Goal: Information Seeking & Learning: Learn about a topic

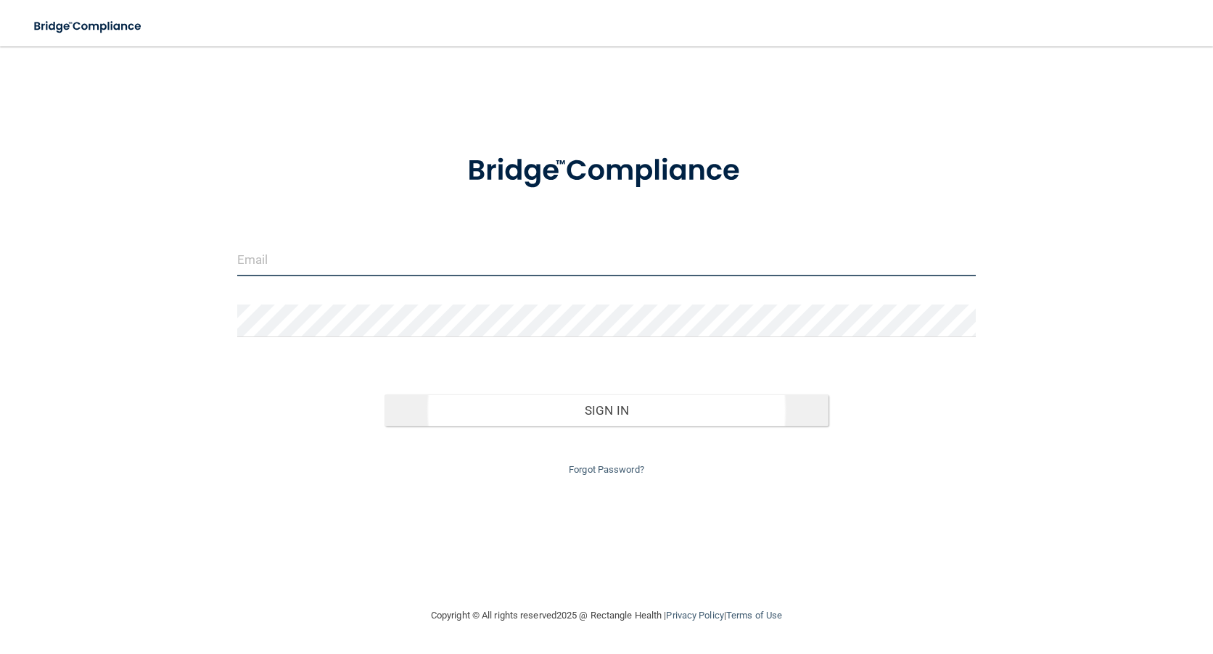
type input "[PERSON_NAME][EMAIL_ADDRESS][PERSON_NAME][DOMAIN_NAME]"
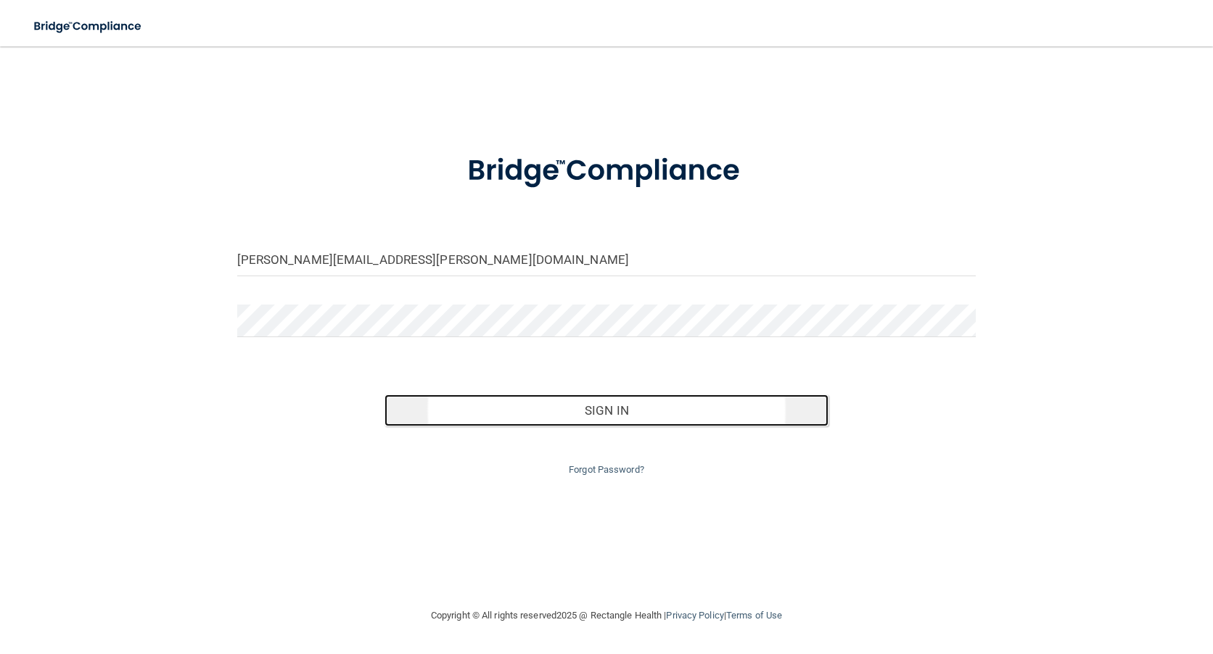
click at [598, 408] on button "Sign In" at bounding box center [605, 411] width 443 height 32
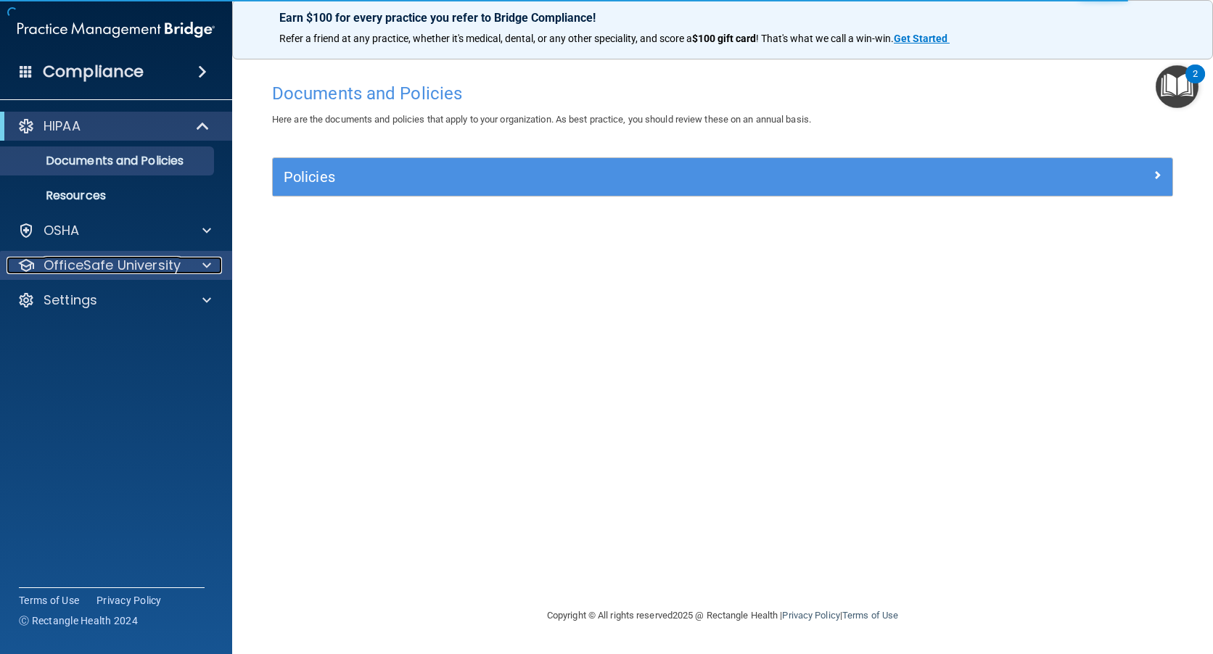
click at [66, 257] on p "OfficeSafe University" at bounding box center [112, 265] width 137 height 17
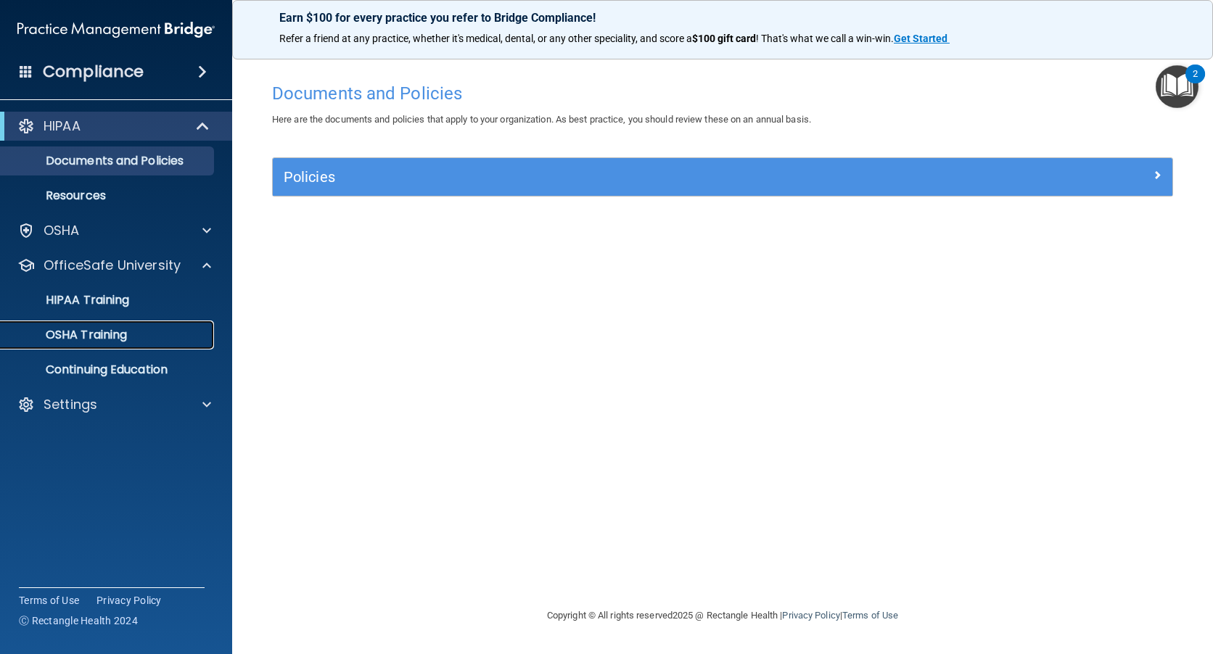
click at [85, 333] on p "OSHA Training" at bounding box center [68, 335] width 118 height 15
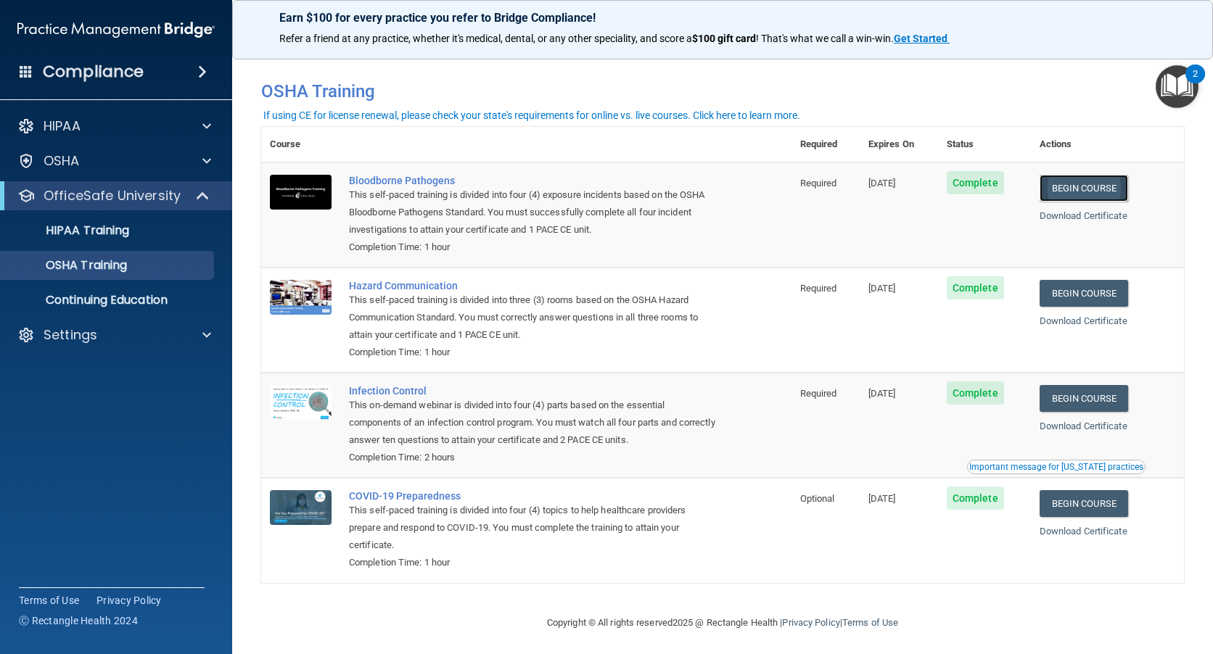
click at [1077, 190] on link "Begin Course" at bounding box center [1083, 188] width 88 height 27
click at [1075, 296] on link "Begin Course" at bounding box center [1083, 293] width 88 height 27
click at [1086, 402] on link "Begin Course" at bounding box center [1083, 398] width 88 height 27
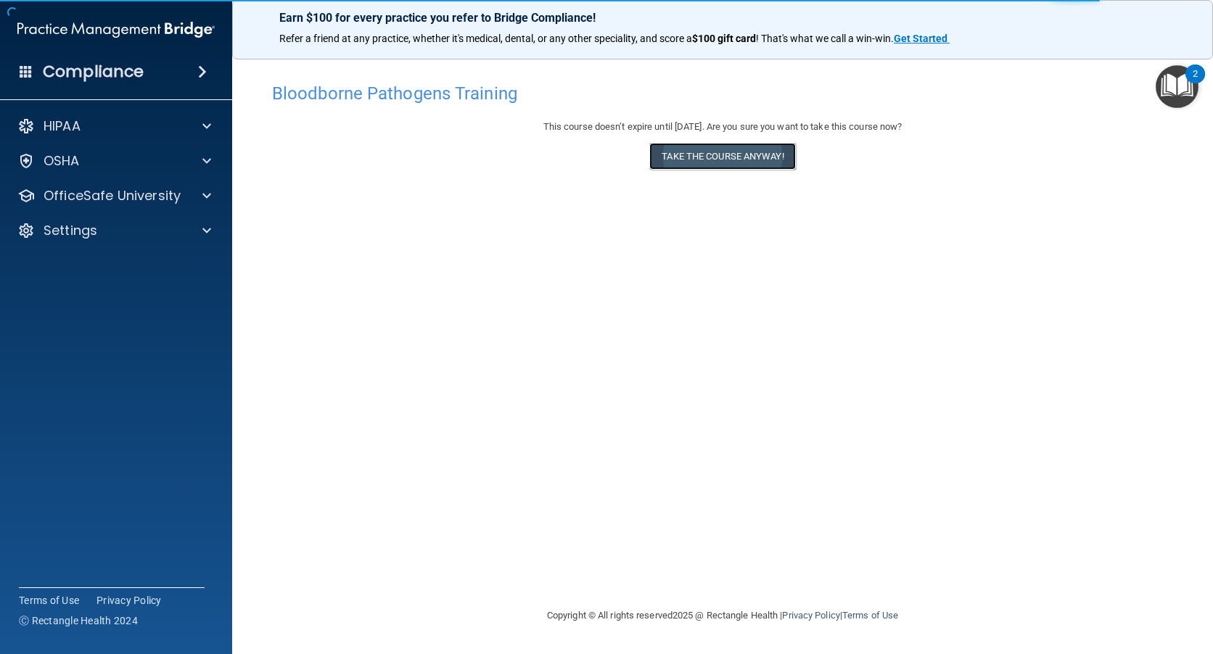
click at [699, 160] on button "Take the course anyway!" at bounding box center [722, 156] width 146 height 27
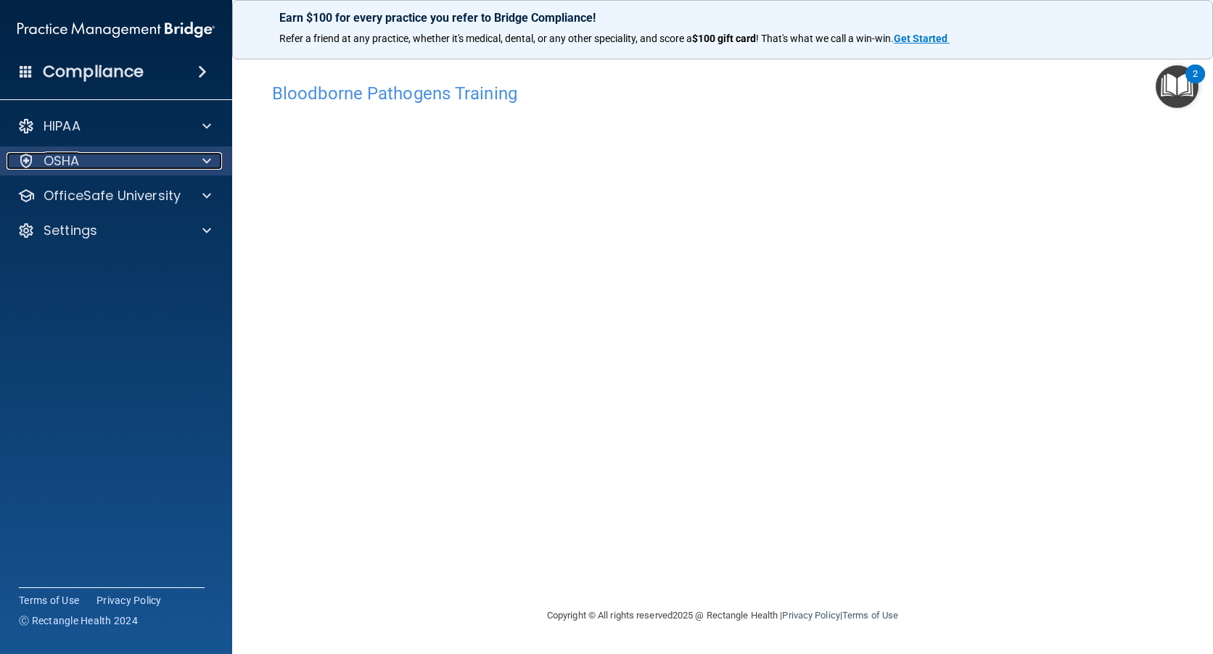
click at [42, 155] on div "OSHA" at bounding box center [97, 160] width 180 height 17
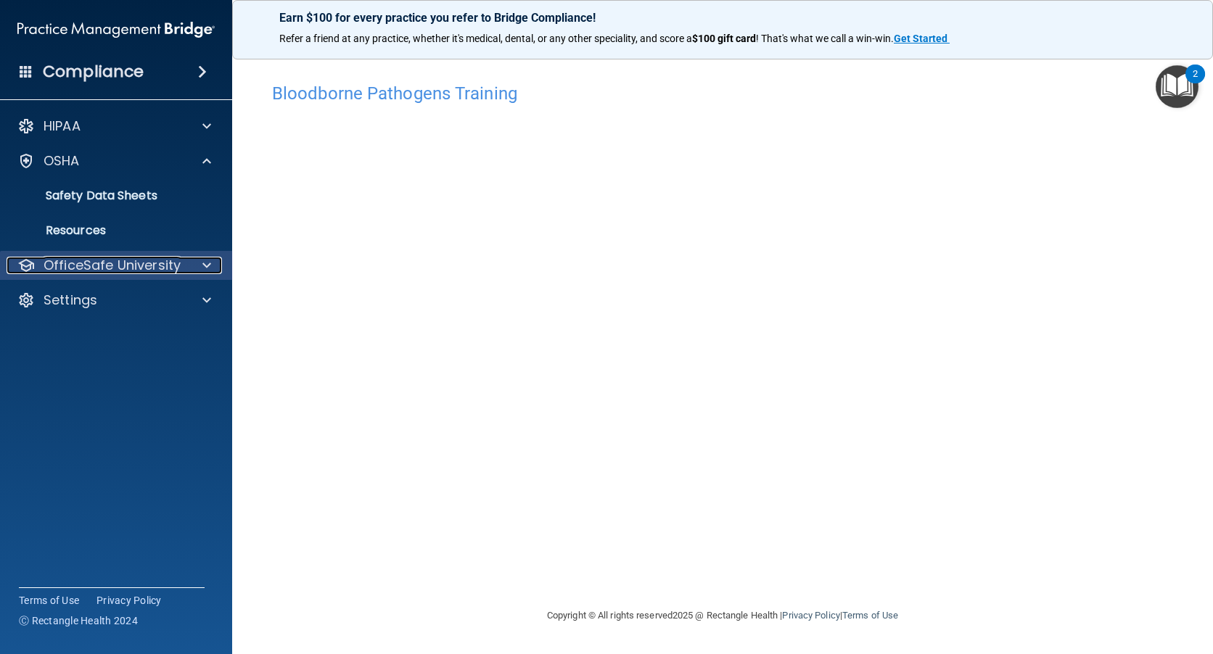
click at [116, 265] on p "OfficeSafe University" at bounding box center [112, 265] width 137 height 17
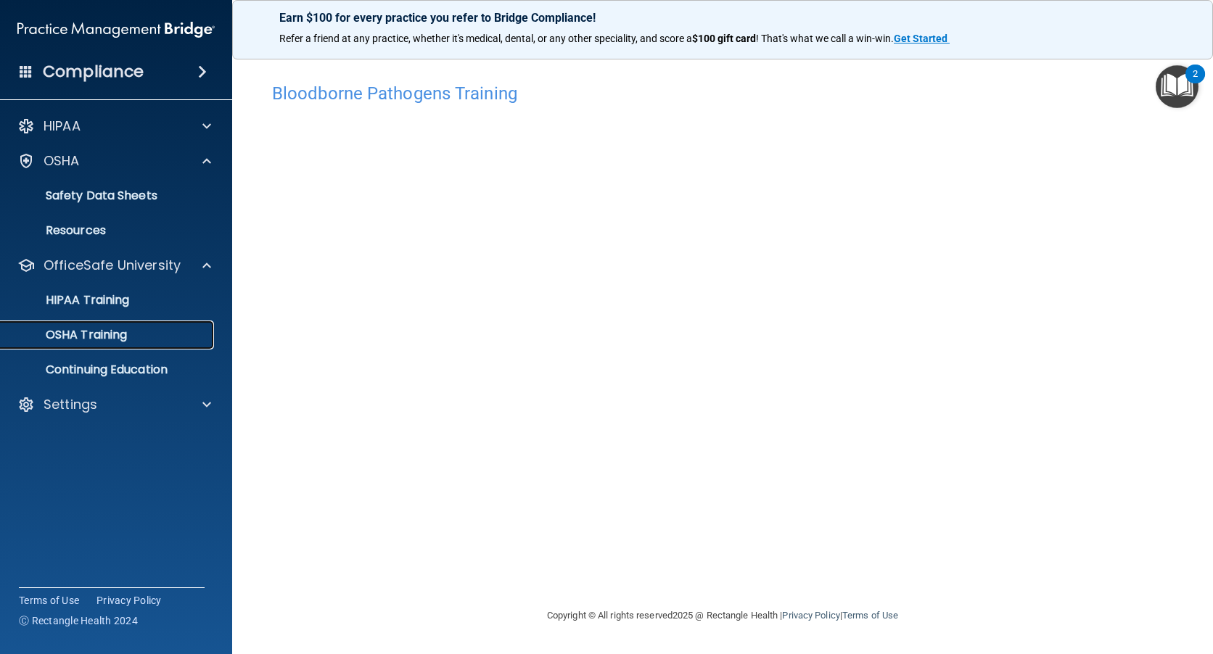
click at [114, 330] on p "OSHA Training" at bounding box center [68, 335] width 118 height 15
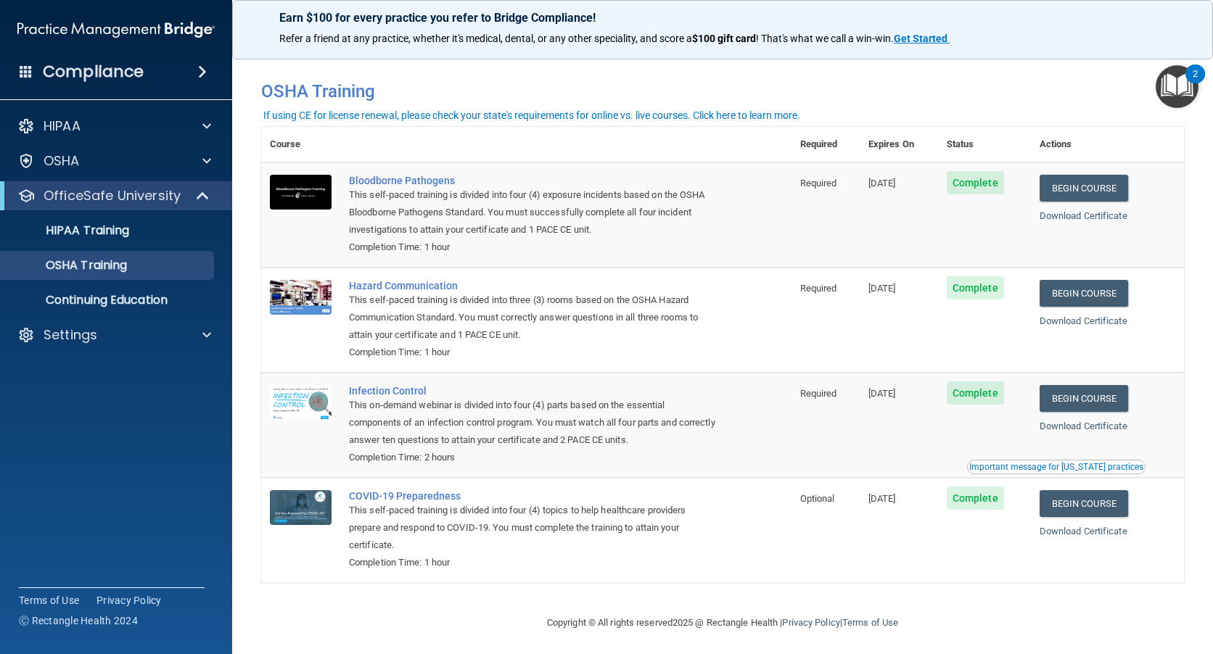
click at [984, 189] on span "Complete" at bounding box center [975, 182] width 57 height 23
click at [1087, 183] on link "Begin Course" at bounding box center [1083, 188] width 88 height 27
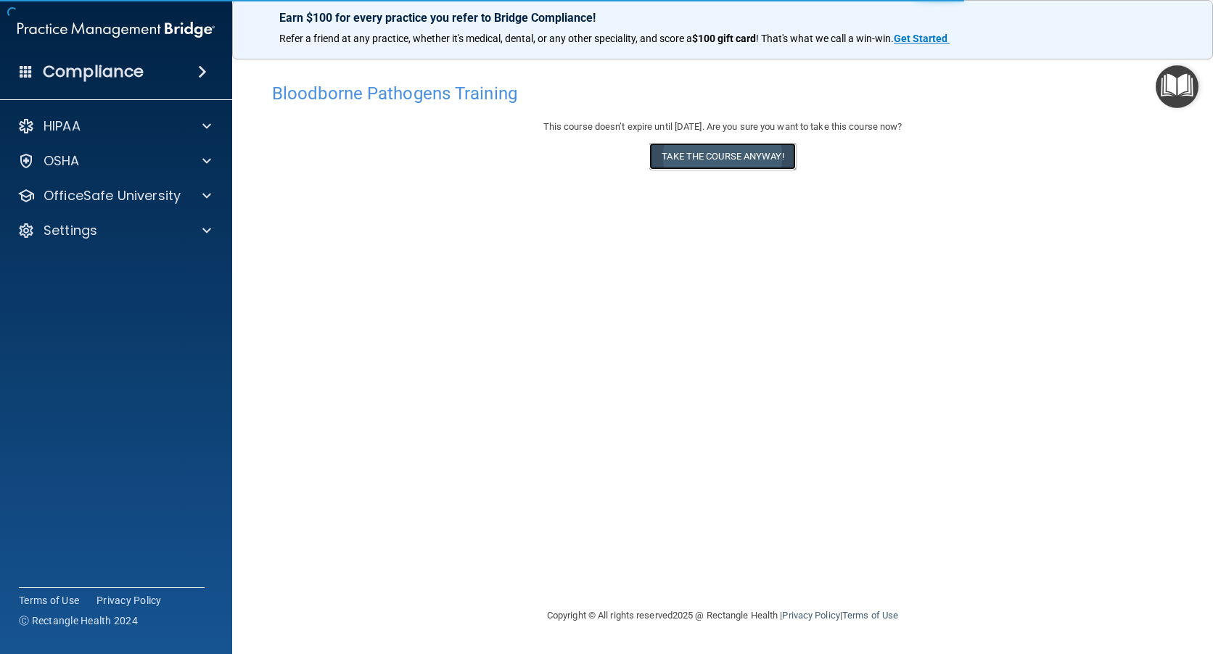
click at [727, 148] on button "Take the course anyway!" at bounding box center [722, 156] width 146 height 27
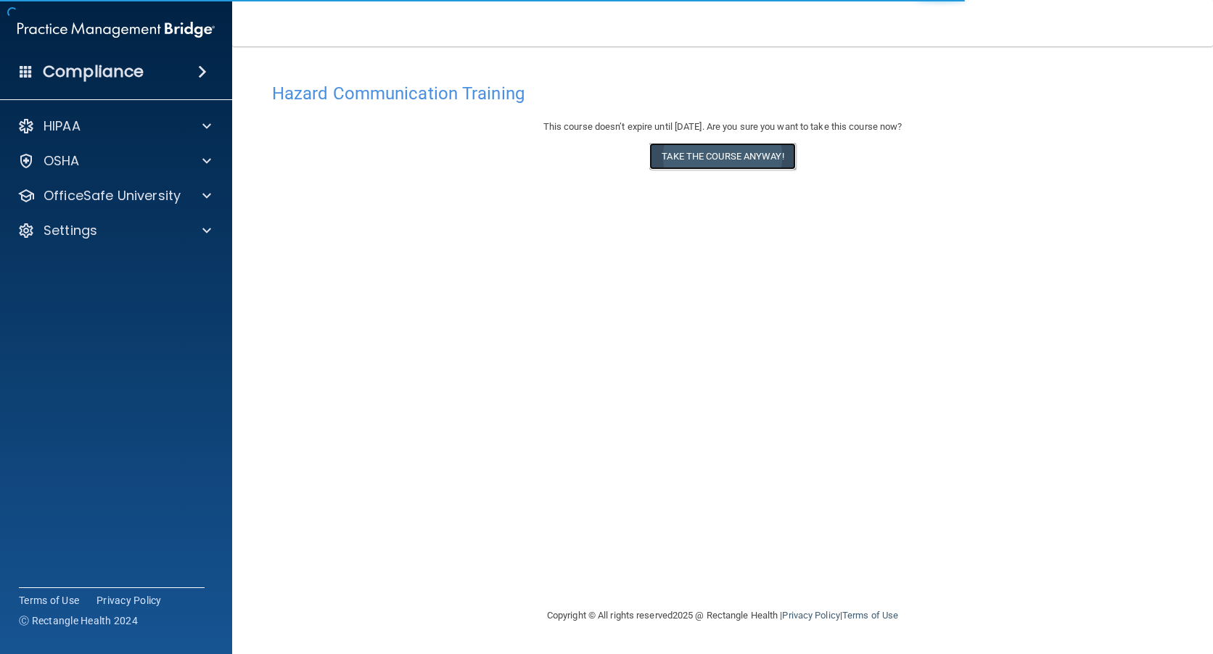
click at [685, 154] on button "Take the course anyway!" at bounding box center [722, 156] width 146 height 27
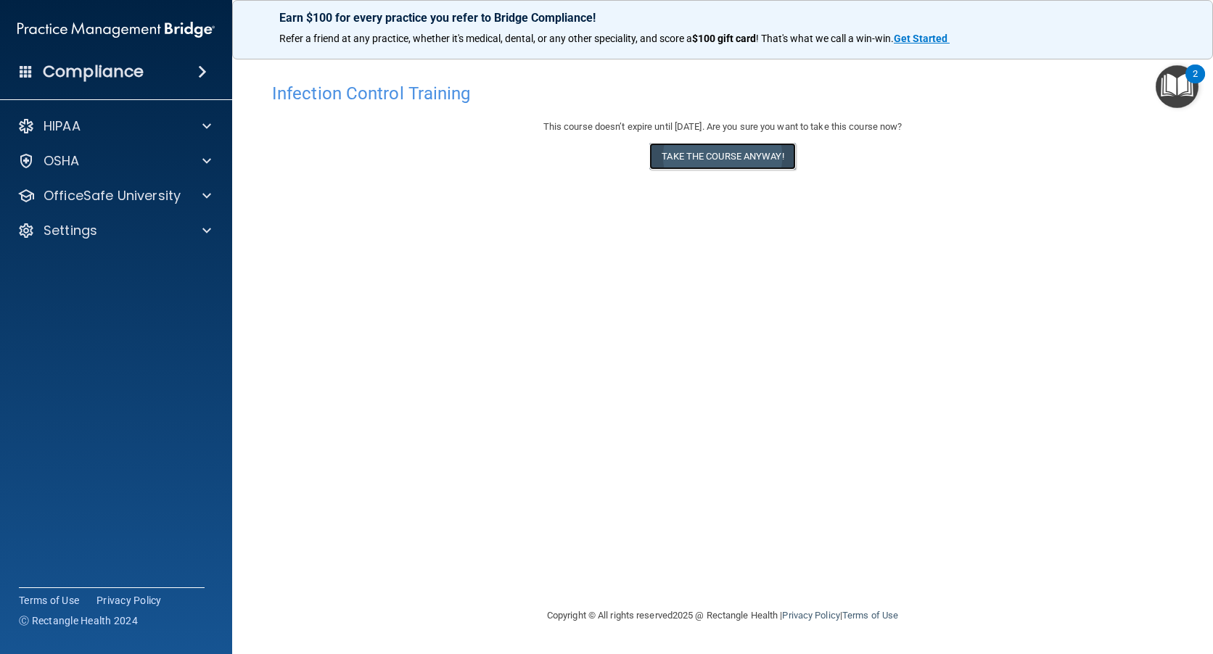
click at [723, 152] on button "Take the course anyway!" at bounding box center [722, 156] width 146 height 27
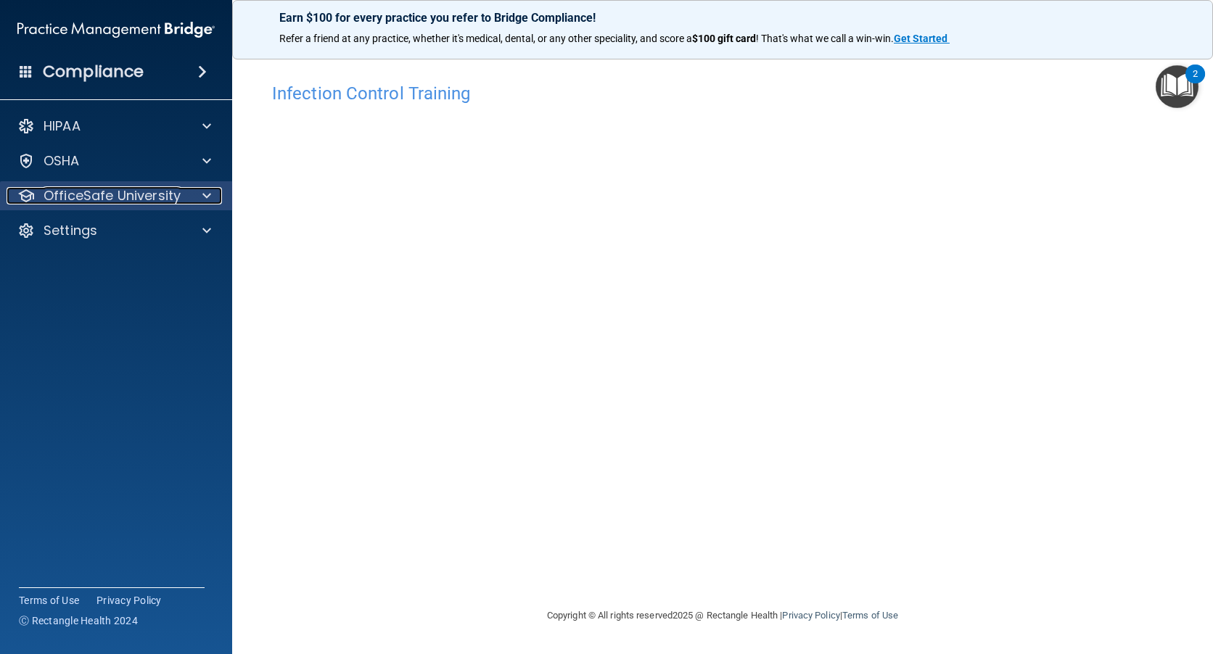
click at [54, 193] on p "OfficeSafe University" at bounding box center [112, 195] width 137 height 17
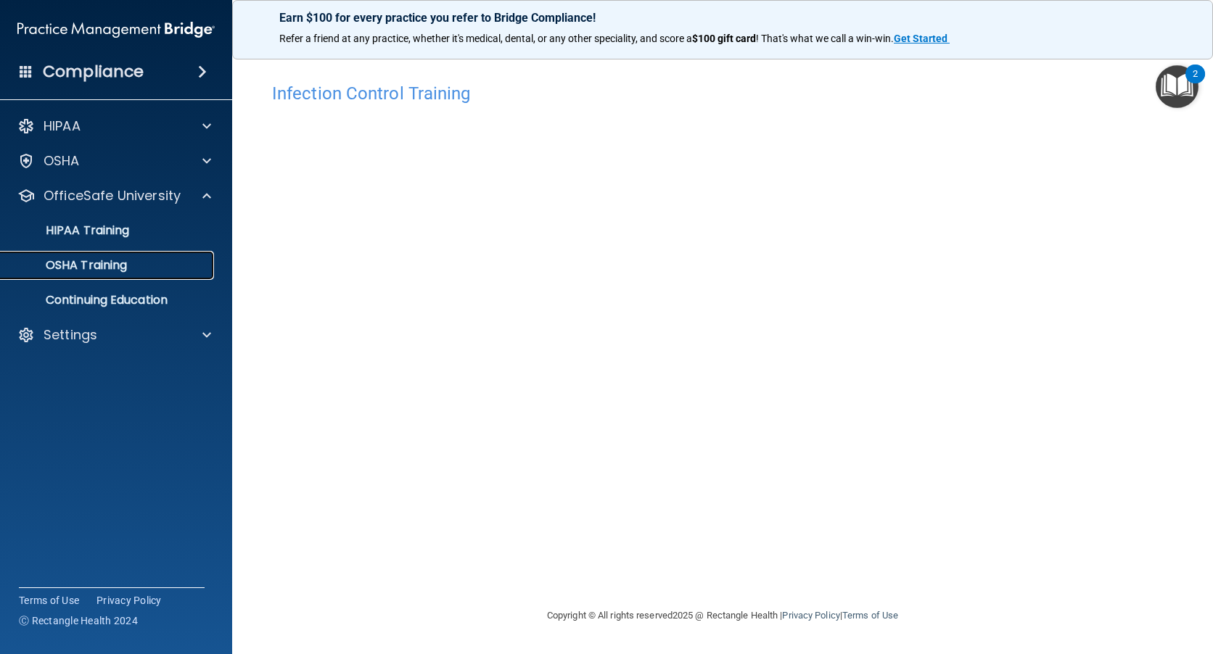
click at [123, 265] on p "OSHA Training" at bounding box center [68, 265] width 118 height 15
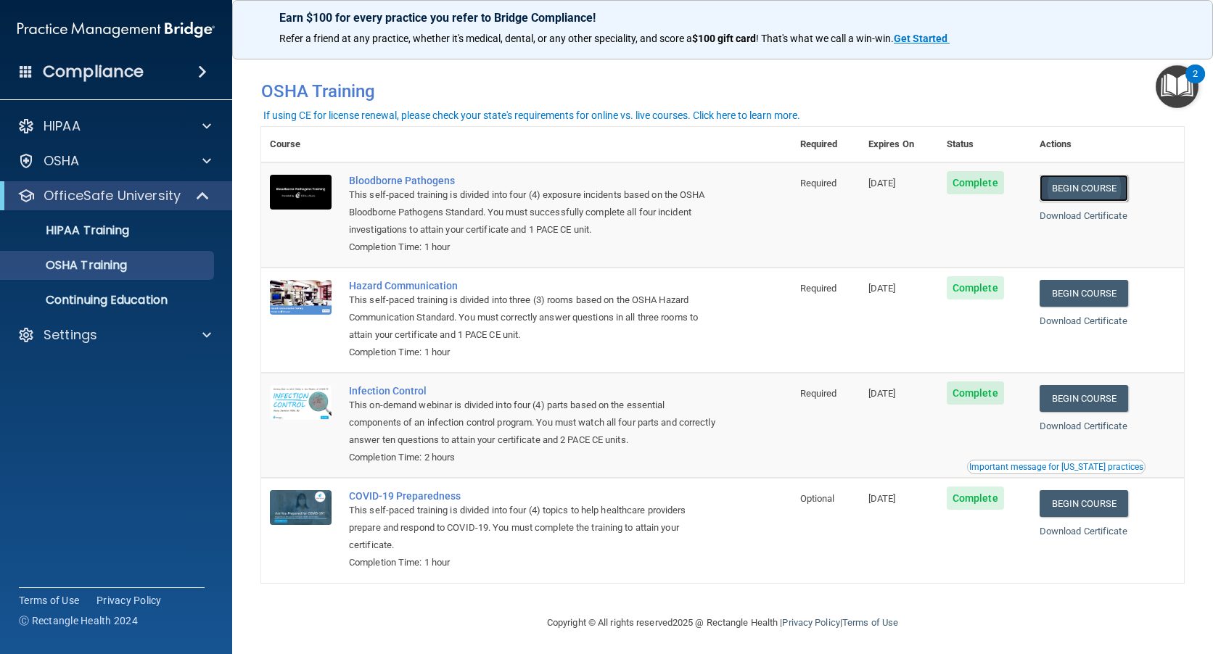
click at [1080, 187] on link "Begin Course" at bounding box center [1083, 188] width 88 height 27
click at [1077, 184] on link "Begin Course" at bounding box center [1083, 188] width 88 height 27
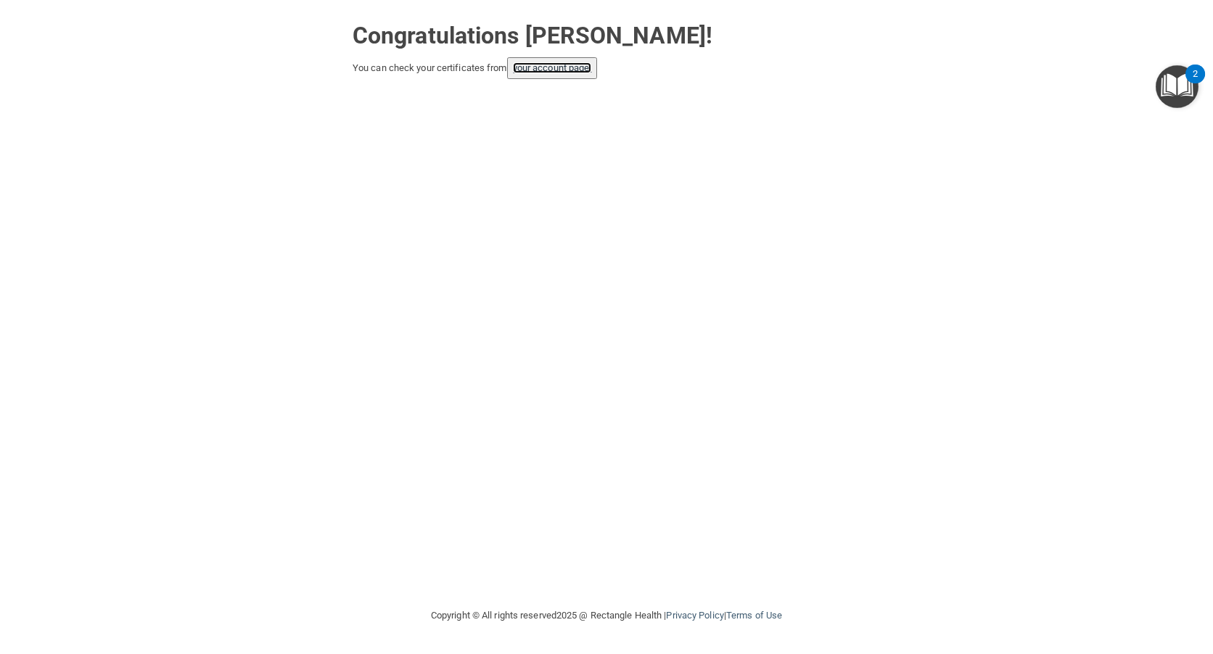
click at [553, 63] on link "your account page!" at bounding box center [552, 67] width 79 height 11
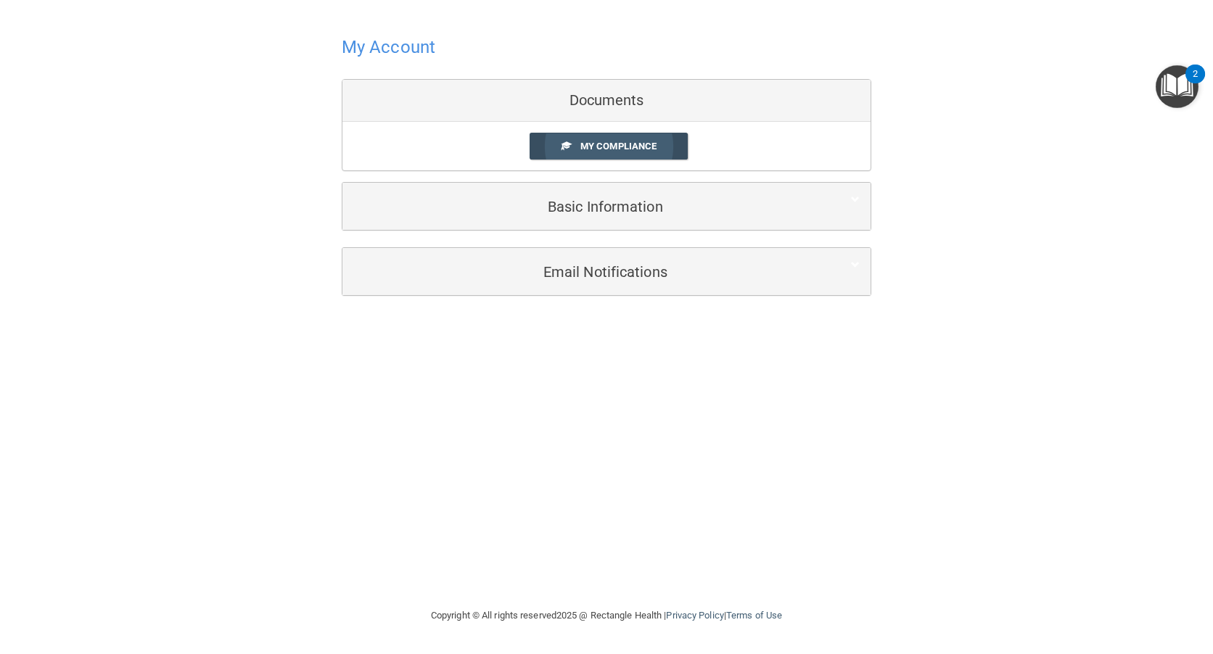
click at [627, 139] on link "My Compliance" at bounding box center [608, 146] width 159 height 27
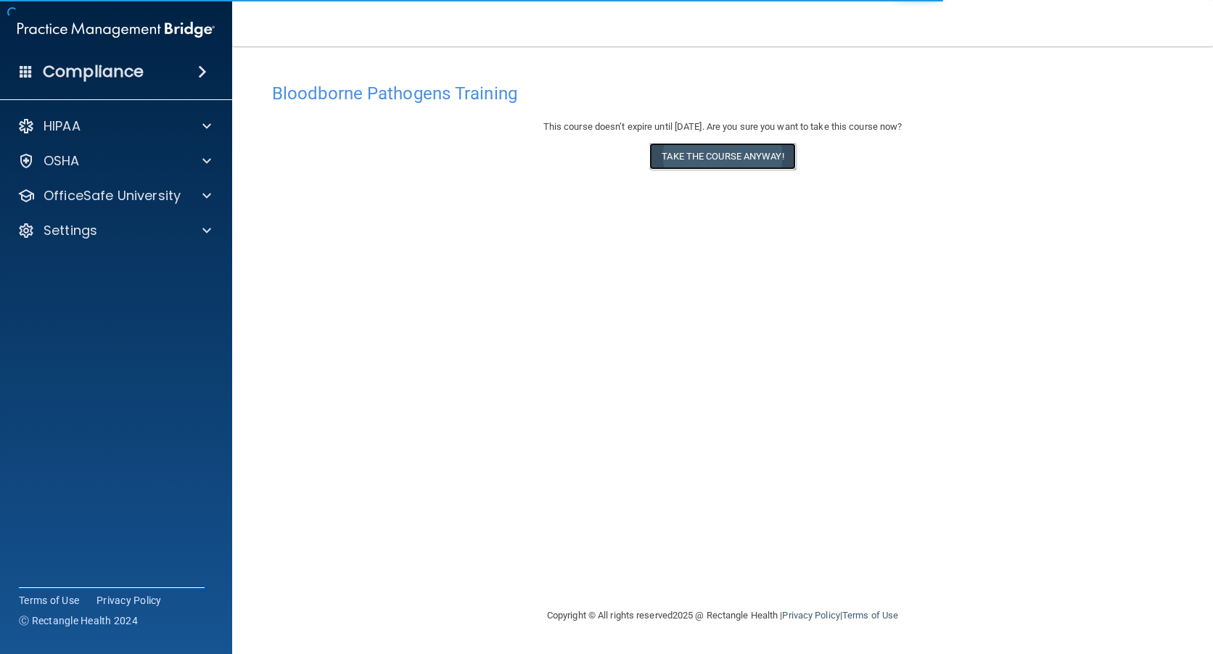
click at [717, 157] on button "Take the course anyway!" at bounding box center [722, 156] width 146 height 27
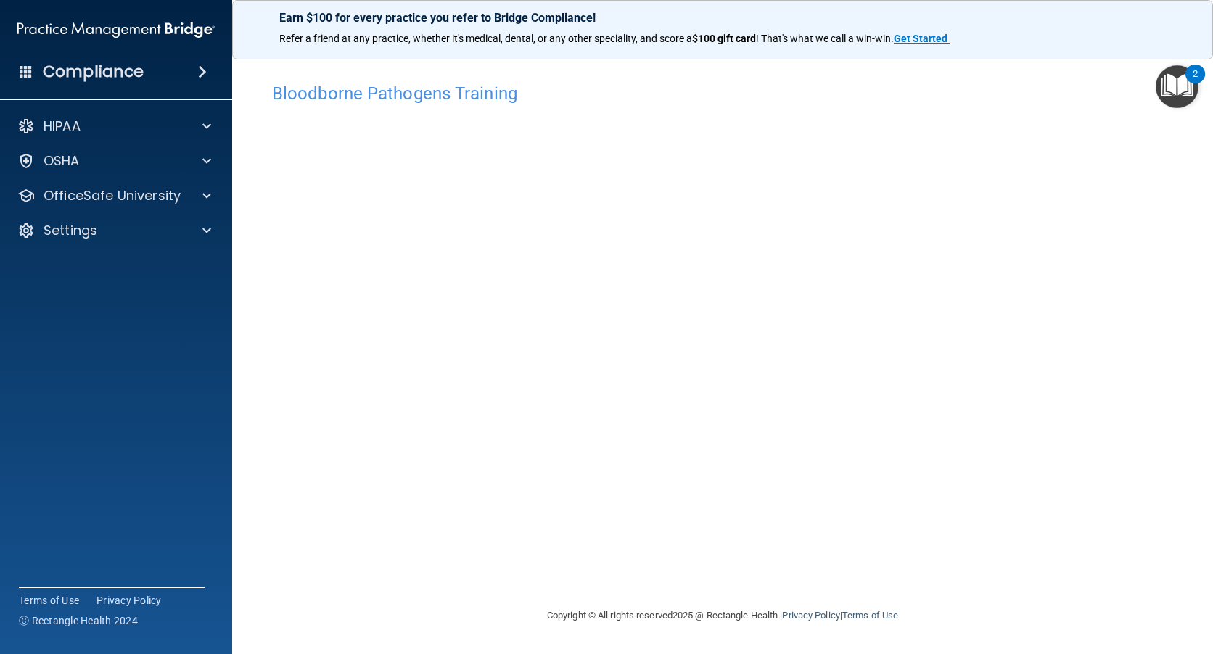
click at [1173, 277] on div "Bloodborne Pathogens Training This course doesn’t expire until [DATE]. Are you …" at bounding box center [722, 341] width 923 height 532
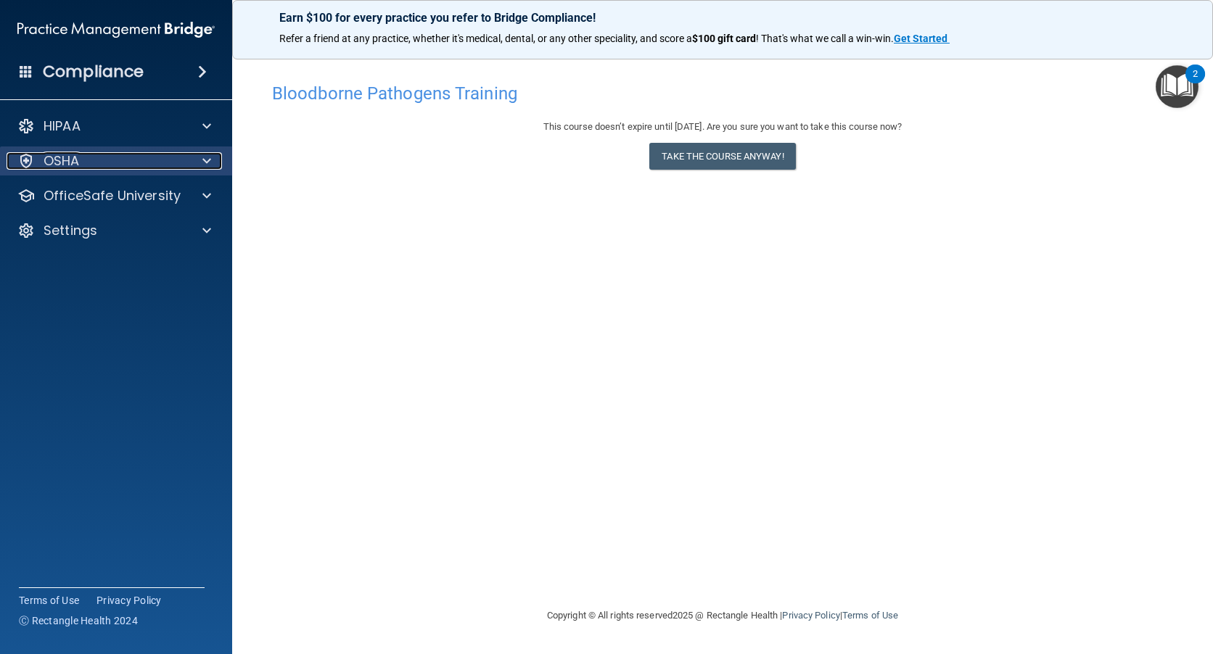
click at [73, 158] on p "OSHA" at bounding box center [62, 160] width 36 height 17
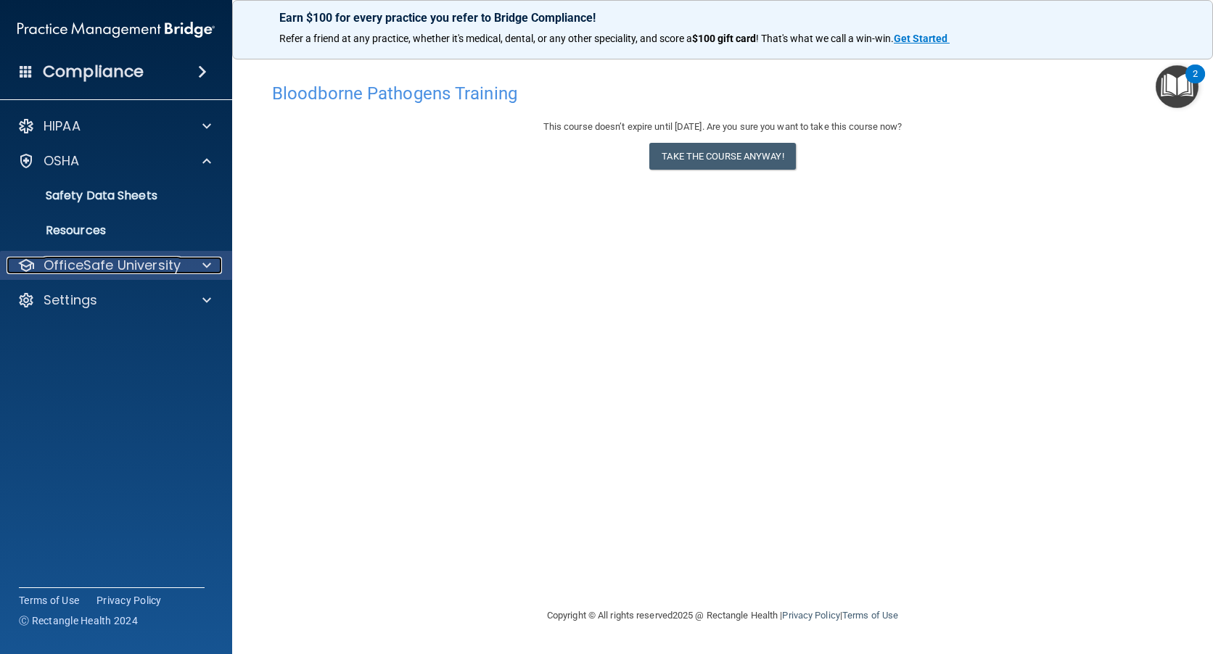
click at [87, 259] on p "OfficeSafe University" at bounding box center [112, 265] width 137 height 17
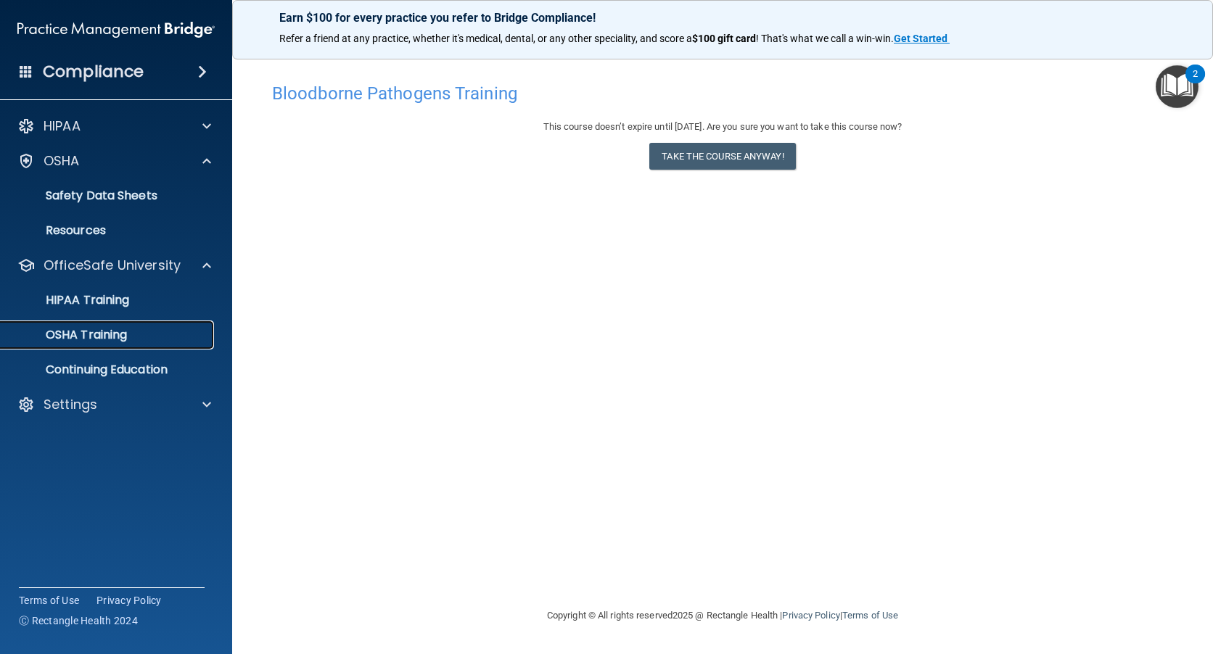
click at [120, 324] on link "OSHA Training" at bounding box center [99, 335] width 228 height 29
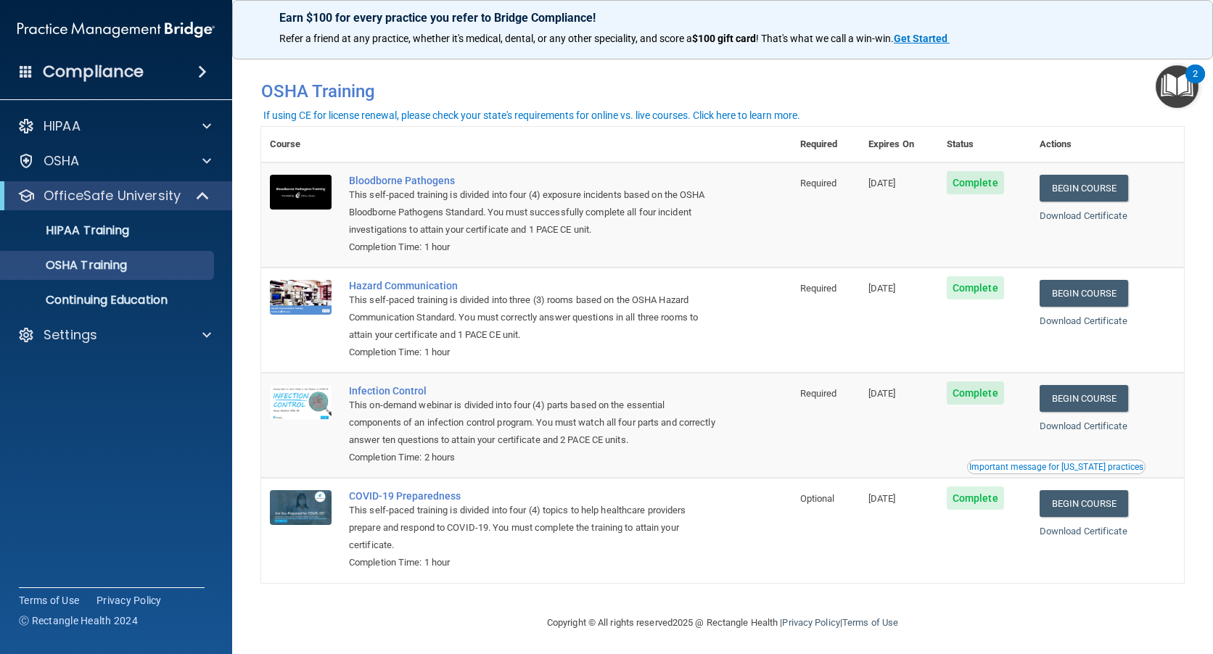
click at [983, 292] on span "Complete" at bounding box center [975, 287] width 57 height 23
click at [1073, 295] on link "Begin Course" at bounding box center [1083, 293] width 88 height 27
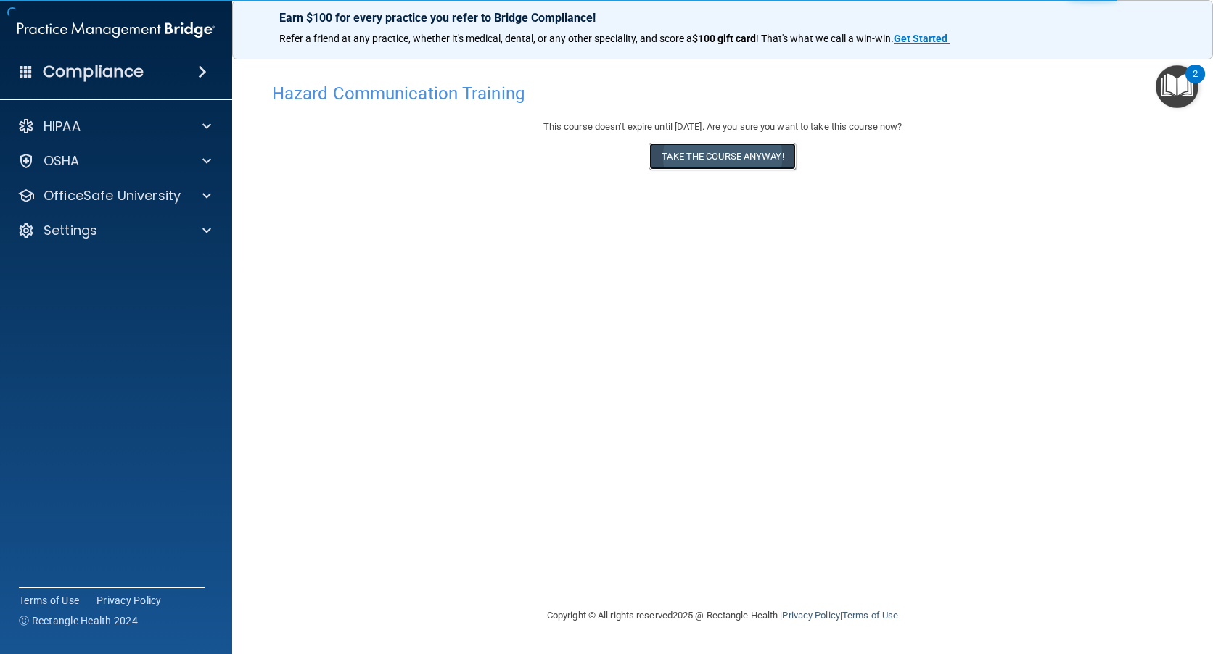
click at [713, 157] on button "Take the course anyway!" at bounding box center [722, 156] width 146 height 27
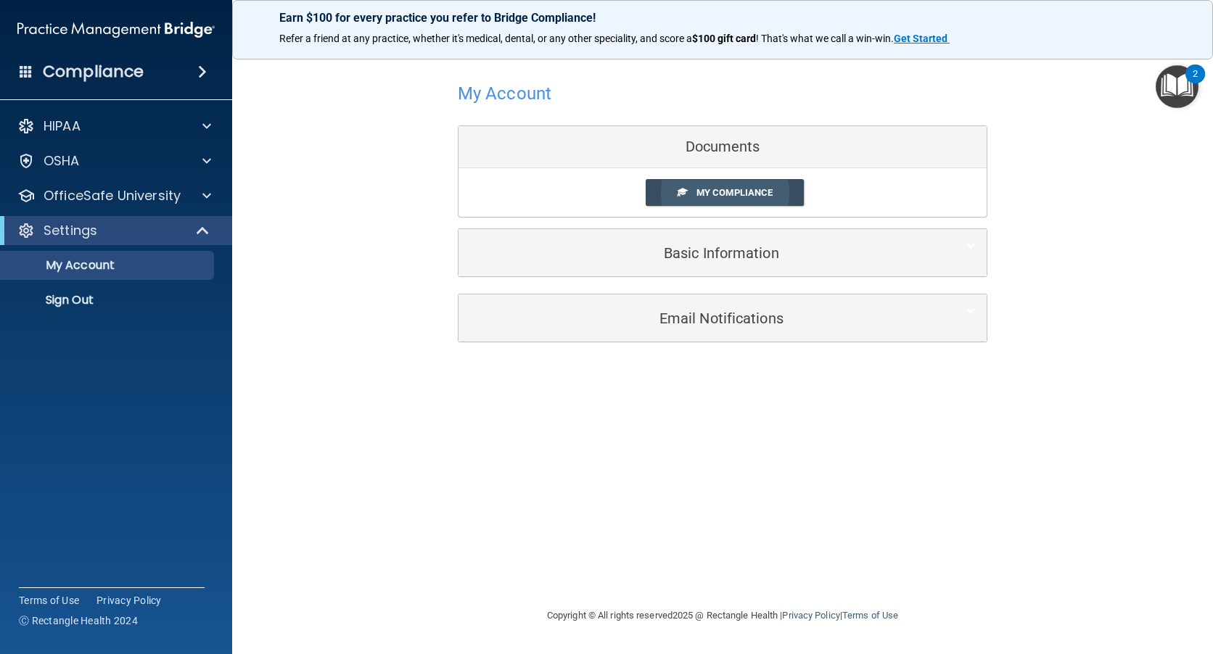
click at [738, 193] on span "My Compliance" at bounding box center [734, 192] width 76 height 11
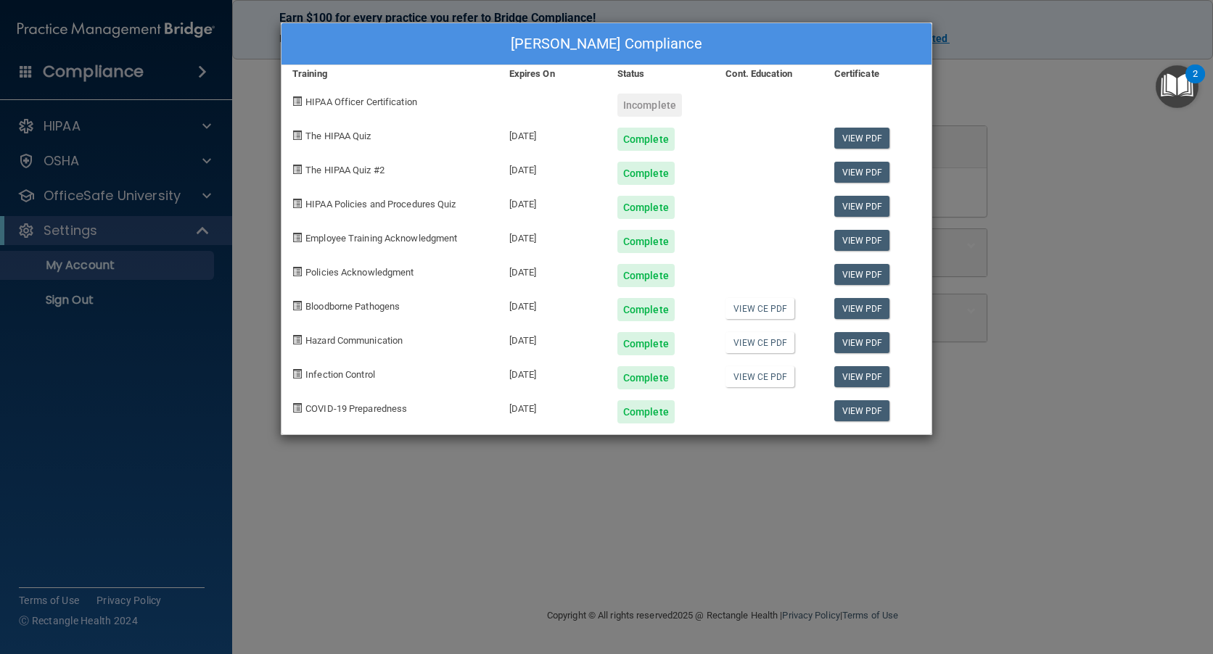
click at [651, 238] on div "Complete" at bounding box center [645, 241] width 57 height 23
click at [70, 196] on div "[PERSON_NAME] Compliance Training Expires On Status Cont. Education Certificate…" at bounding box center [606, 327] width 1213 height 654
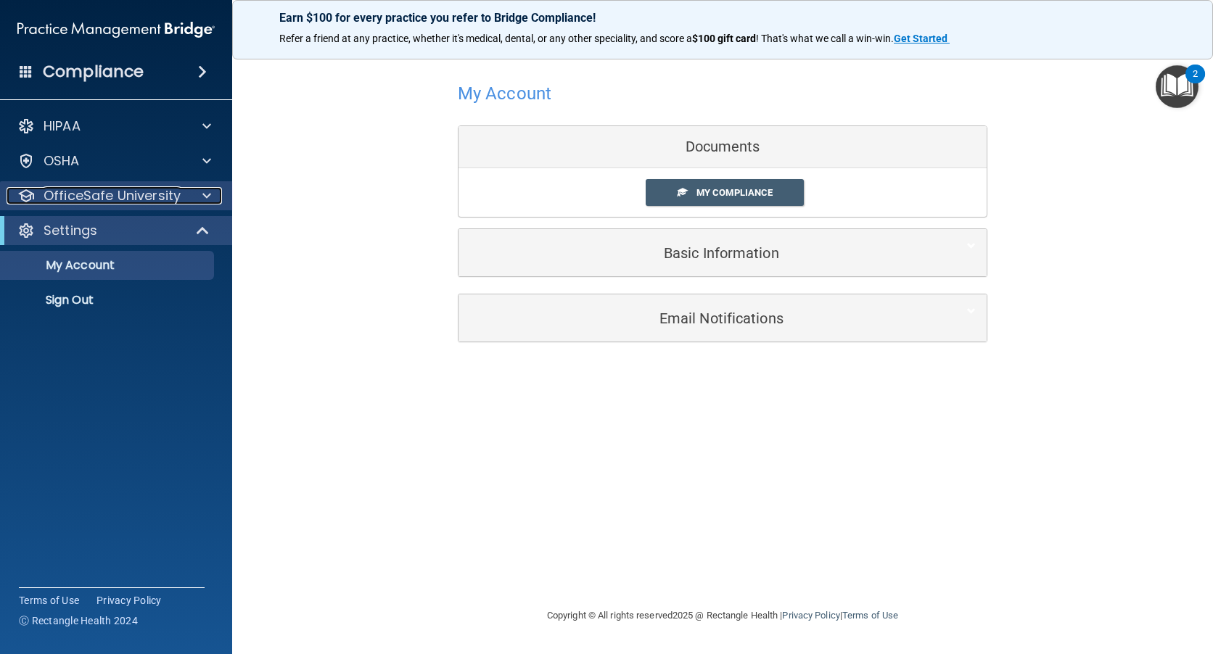
click at [157, 190] on p "OfficeSafe University" at bounding box center [112, 195] width 137 height 17
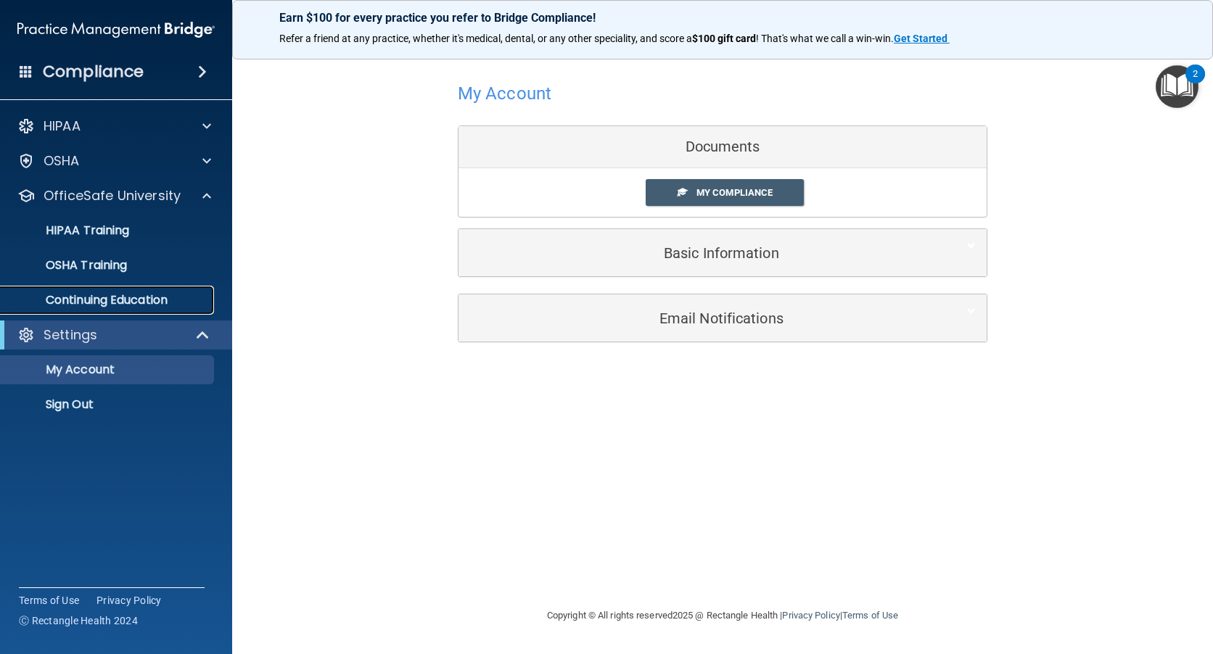
click at [122, 294] on p "Continuing Education" at bounding box center [108, 300] width 198 height 15
